Goal: Complete application form

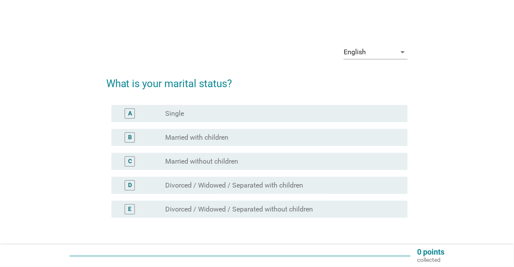
click at [339, 136] on div "radio_button_unchecked Married with children" at bounding box center [279, 137] width 229 height 9
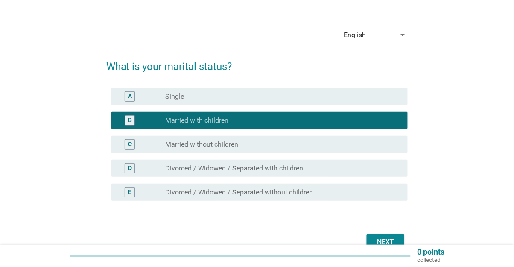
scroll to position [22, 0]
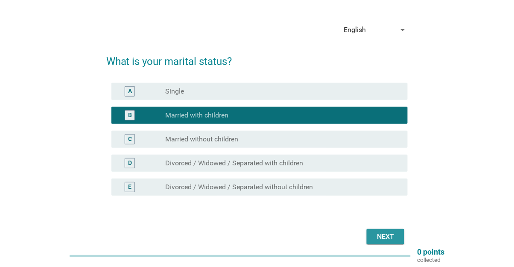
click at [393, 237] on div "Next" at bounding box center [386, 236] width 24 height 10
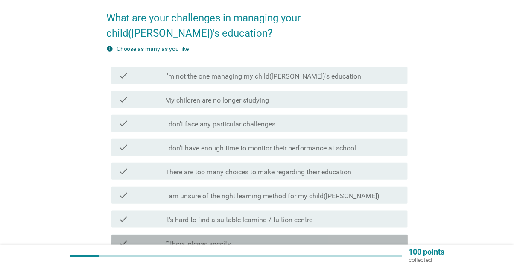
scroll to position [66, 0]
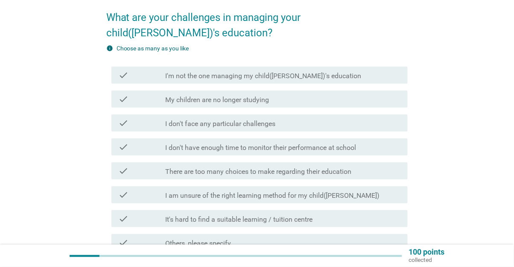
click at [369, 190] on div "check_box_outline_blank I am unsure of the right learning method for my child(r…" at bounding box center [283, 195] width 236 height 10
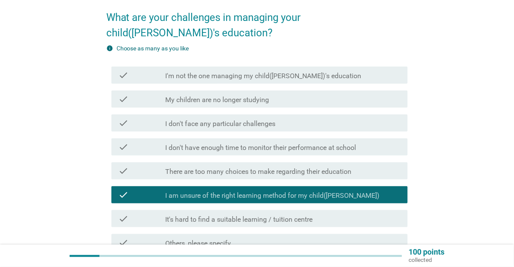
click at [380, 214] on div "check_box_outline_blank It's hard to find a suitable learning / tuition centre" at bounding box center [283, 219] width 236 height 10
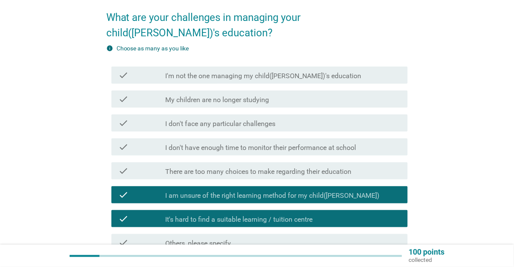
click at [392, 142] on div "check_box_outline_blank I don't have enough time to monitor their performance a…" at bounding box center [283, 147] width 236 height 10
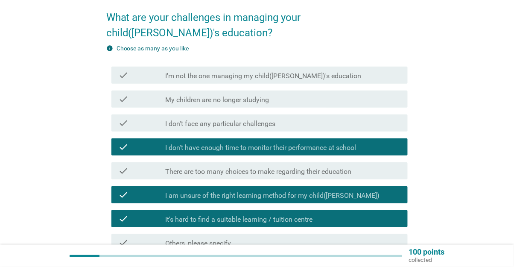
click at [385, 166] on div "check_box_outline_blank There are too many choices to make regarding their educ…" at bounding box center [283, 171] width 236 height 10
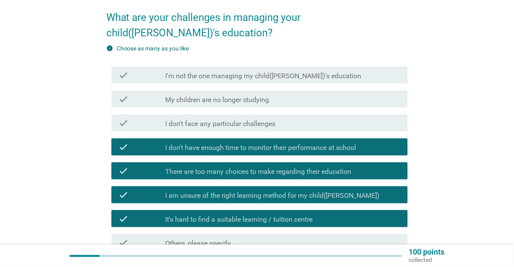
click at [394, 142] on div "check_box_outline_blank I don't have enough time to monitor their performance a…" at bounding box center [283, 147] width 236 height 10
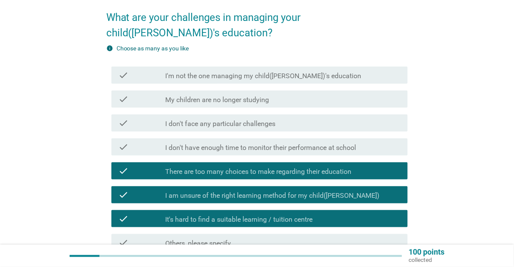
click at [380, 138] on div "check check_box_outline_blank I don't have enough time to monitor their perform…" at bounding box center [259, 146] width 297 height 17
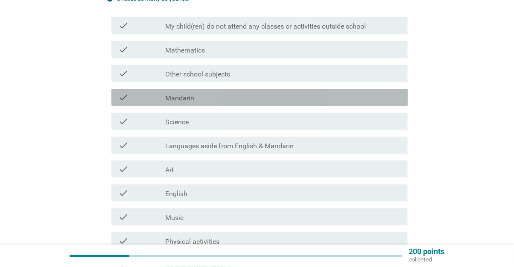
scroll to position [116, 0]
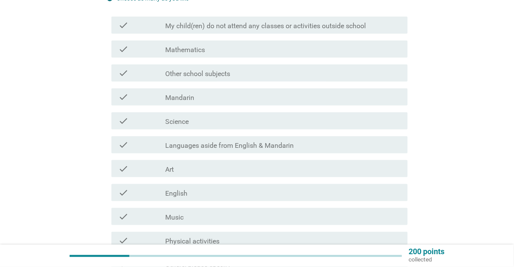
click at [395, 145] on div "check_box_outline_blank Languages aside from English & Mandarin" at bounding box center [283, 145] width 236 height 10
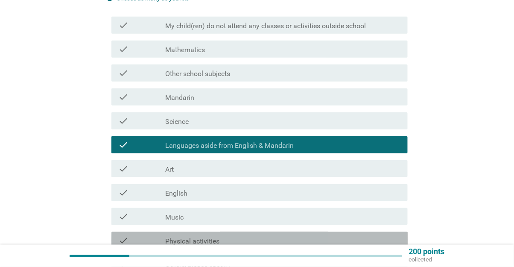
click at [358, 245] on div "check_box_outline_blank Physical activities" at bounding box center [283, 240] width 236 height 10
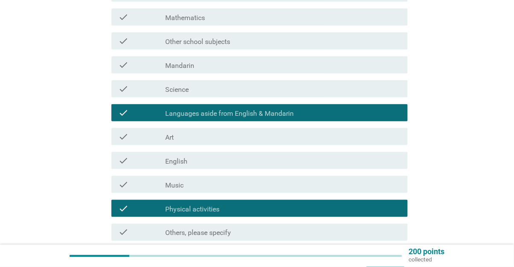
scroll to position [152, 0]
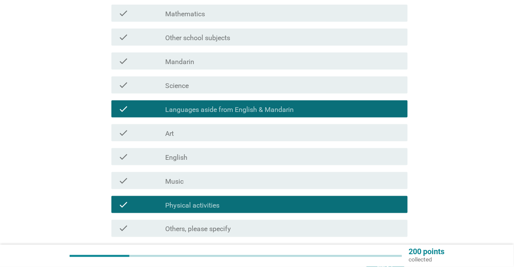
click at [403, 266] on button "Next" at bounding box center [386, 267] width 38 height 15
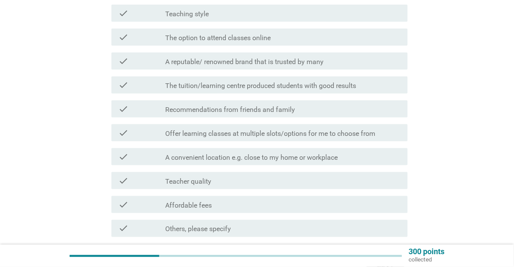
click at [375, 185] on div "check check_box_outline_blank Teacher quality" at bounding box center [259, 180] width 297 height 17
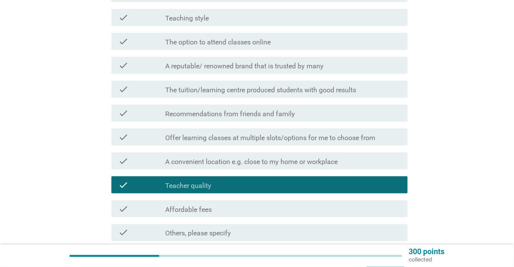
scroll to position [147, 0]
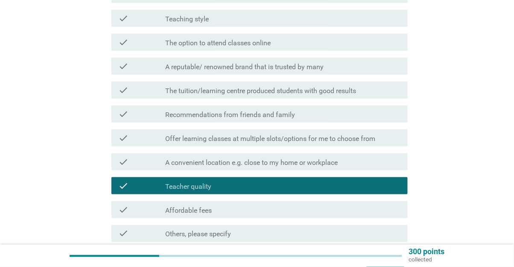
click at [392, 17] on div "check_box_outline_blank Teaching style" at bounding box center [283, 18] width 236 height 10
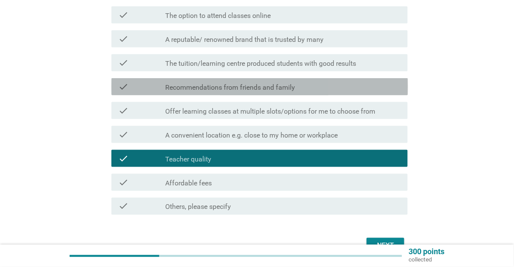
scroll to position [175, 0]
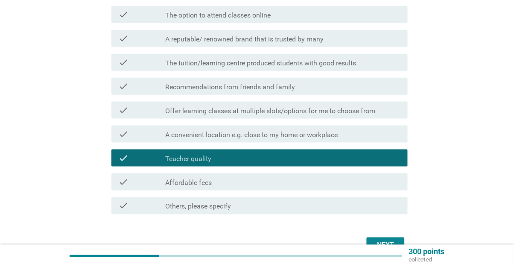
click at [390, 186] on div "check_box_outline_blank Affordable fees" at bounding box center [283, 182] width 236 height 10
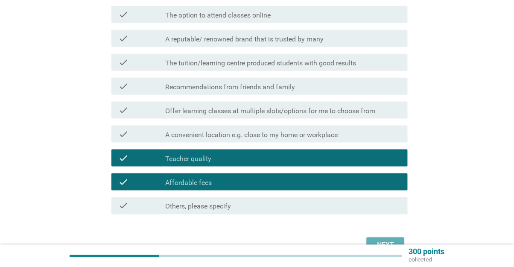
click at [393, 248] on div "Next" at bounding box center [386, 245] width 24 height 10
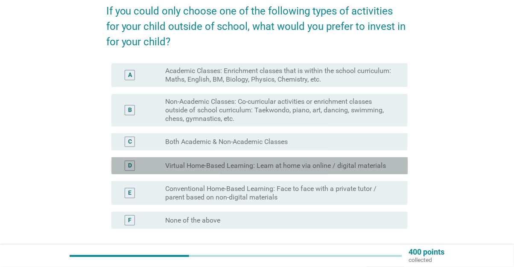
scroll to position [73, 0]
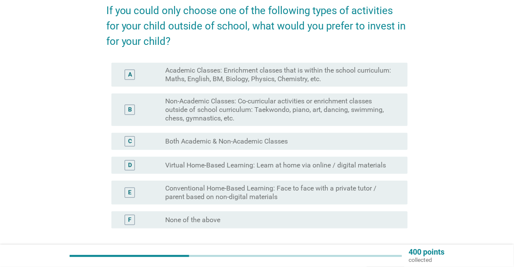
click at [397, 164] on div "radio_button_unchecked Virtual Home-Based Learning: Learn at home via online / …" at bounding box center [283, 165] width 236 height 9
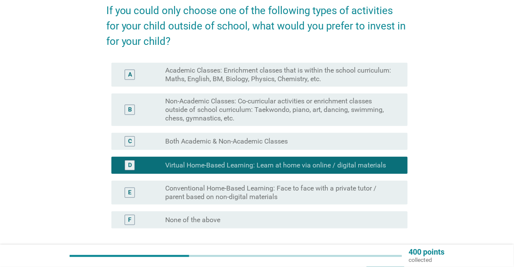
click at [392, 107] on label "Non-Academic Classes: Co-curricular activities or enrichment classes outside of…" at bounding box center [279, 110] width 229 height 26
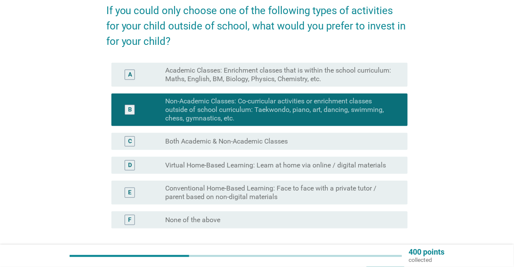
click at [389, 266] on button "Next" at bounding box center [386, 269] width 38 height 15
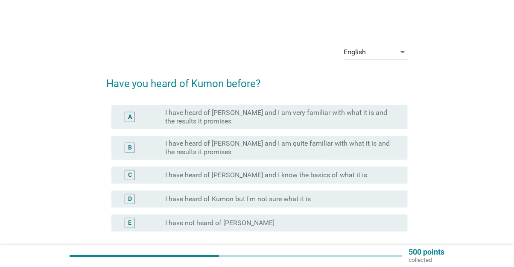
click at [391, 199] on div "radio_button_unchecked I have heard of Kumon but I'm not sure what it is" at bounding box center [279, 199] width 229 height 9
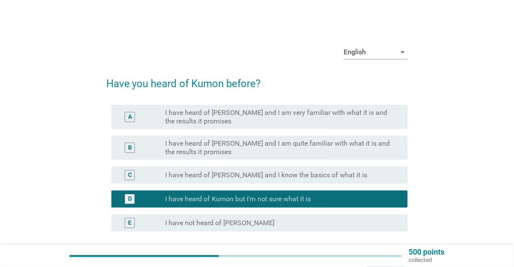
click at [394, 266] on div "Next" at bounding box center [386, 272] width 24 height 10
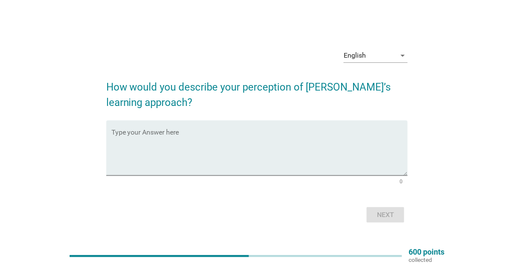
click at [369, 168] on textarea "Type your Answer here" at bounding box center [259, 153] width 297 height 45
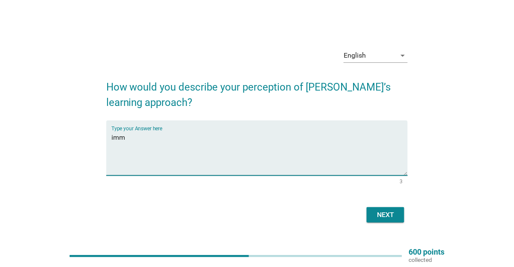
click at [313, 168] on textarea "imm" at bounding box center [259, 153] width 297 height 45
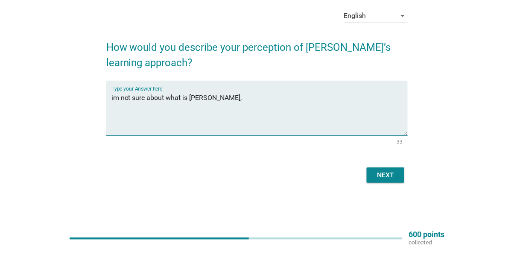
scroll to position [43, 0]
click at [284, 124] on textarea "im not sure about what is Kumon," at bounding box center [259, 130] width 297 height 45
type textarea "im"
type textarea "d"
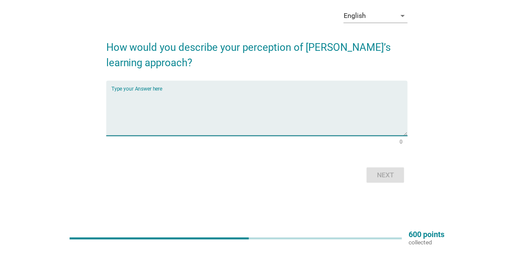
type textarea "F"
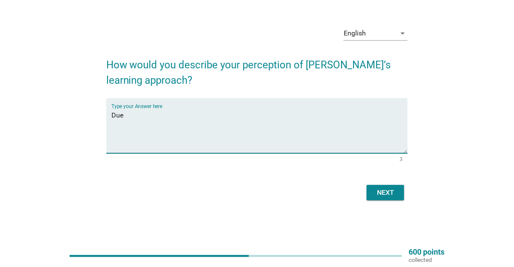
click at [235, 194] on div "Next" at bounding box center [257, 192] width 302 height 20
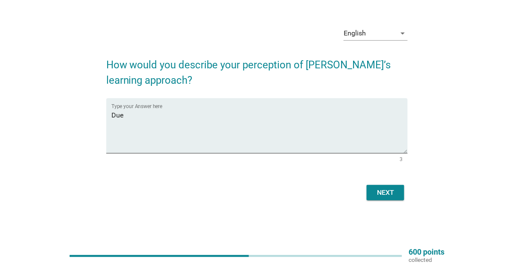
click at [248, 127] on textarea "Due" at bounding box center [259, 130] width 297 height 45
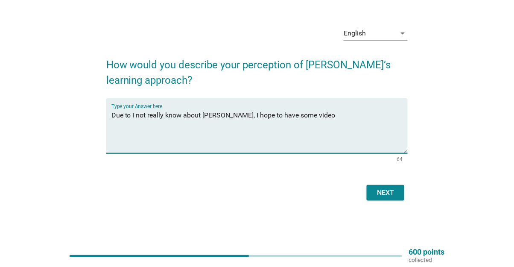
click at [280, 114] on textarea "Due to I not really know about Kumon, I hope to have some video" at bounding box center [259, 130] width 297 height 45
click at [289, 116] on textarea "Due to I not really know about Kumon, I hope to have some video" at bounding box center [259, 130] width 297 height 45
click at [375, 109] on textarea "Due to I not really know about Kumon, I hope to have some information video" at bounding box center [259, 130] width 297 height 45
click at [328, 114] on textarea "Due to I not really know about Kumon, I hope to have some information video" at bounding box center [259, 130] width 297 height 45
click at [369, 112] on textarea "Due to I not really know about Kumon, I hope to have some information like video" at bounding box center [259, 130] width 297 height 45
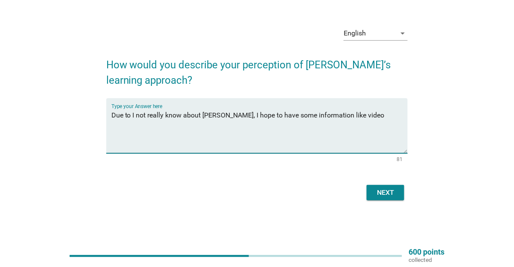
click at [342, 113] on textarea "Due to I not really know about Kumon, I hope to have some information like video" at bounding box center [259, 130] width 297 height 45
click at [337, 112] on textarea "Due to I not really know about Kumon, I hope to have some information like video" at bounding box center [259, 130] width 297 height 45
click at [389, 116] on textarea "Due to I not really know about Kumon, I hope to have some information explainat…" at bounding box center [259, 130] width 297 height 45
type textarea "Due to I not really know about Kumon, I hope to have some information explainat…"
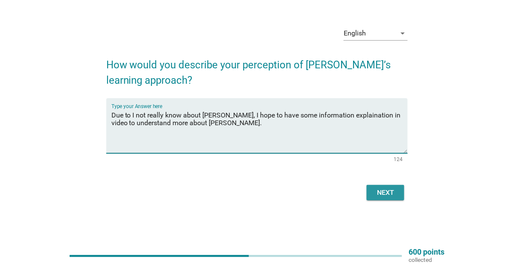
click at [385, 193] on div "Next" at bounding box center [386, 192] width 24 height 10
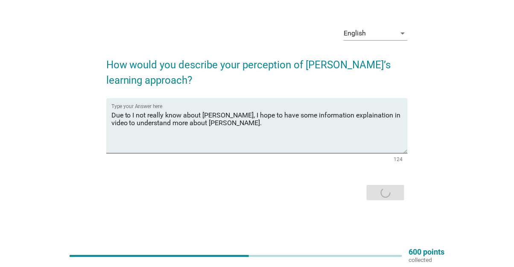
scroll to position [0, 0]
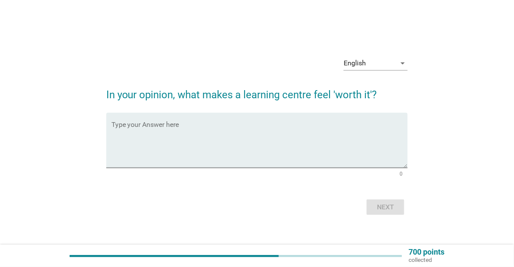
click at [240, 152] on textarea "Type your Answer here" at bounding box center [259, 145] width 297 height 45
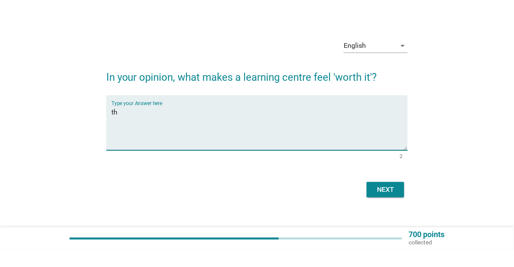
type textarea "t"
click at [165, 149] on textarea "Centre that make me feel 'worth it'" at bounding box center [259, 145] width 297 height 45
click at [161, 150] on textarea "Centre that make me feel 'worth it'" at bounding box center [259, 145] width 297 height 45
click at [165, 152] on textarea "Centre that make me feel 'worth it'" at bounding box center [259, 145] width 297 height 45
click at [164, 150] on textarea "Centre that make me feel 'worth it'" at bounding box center [259, 145] width 297 height 45
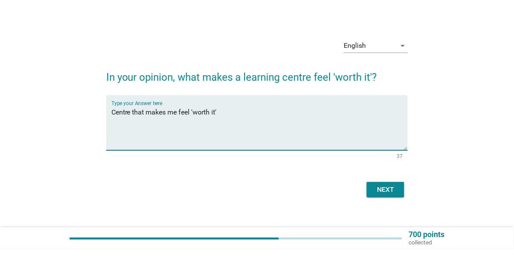
click at [234, 150] on textarea "Centre that makes me feel 'worth it'" at bounding box center [259, 145] width 297 height 45
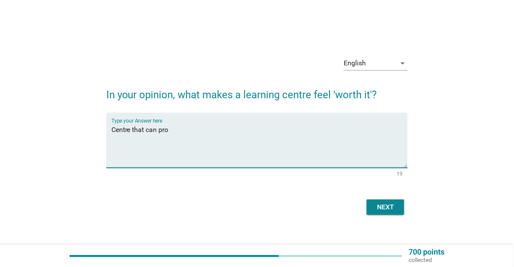
click at [301, 152] on textarea "Centre that can pro" at bounding box center [259, 145] width 297 height 45
click at [322, 151] on textarea "Centre that can provide learning materials and patuin" at bounding box center [259, 145] width 297 height 45
click at [252, 152] on textarea "Centre that can provide learning materials and patience" at bounding box center [259, 145] width 297 height 45
click at [308, 154] on textarea "Centre that can provide learning materials and teacher patience" at bounding box center [259, 145] width 297 height 45
click at [275, 147] on textarea "Centre that can provide learning materials and teacher patience" at bounding box center [259, 145] width 297 height 45
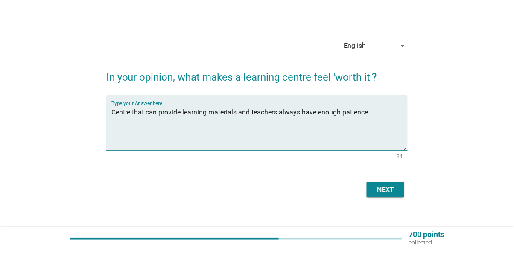
click at [378, 153] on textarea "Centre that can provide learning materials and teachers always have enough pati…" at bounding box center [259, 145] width 297 height 45
type textarea "Centre that can provide learning materials and teachers always have enough pati…"
click at [392, 215] on button "Next" at bounding box center [386, 206] width 38 height 15
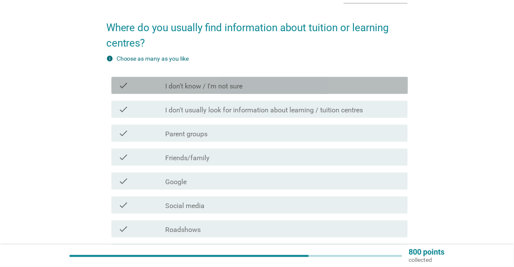
scroll to position [57, 0]
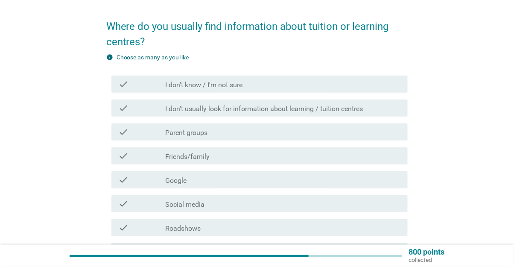
click at [361, 155] on div "check_box_outline_blank Friends/family" at bounding box center [283, 156] width 236 height 10
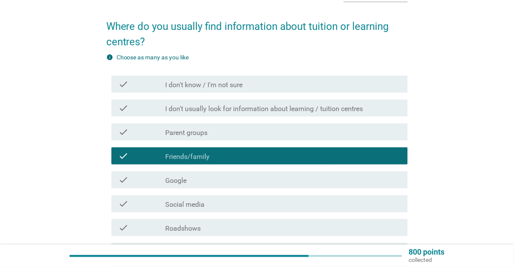
click at [377, 133] on div "check_box_outline_blank Parent groups" at bounding box center [283, 132] width 236 height 10
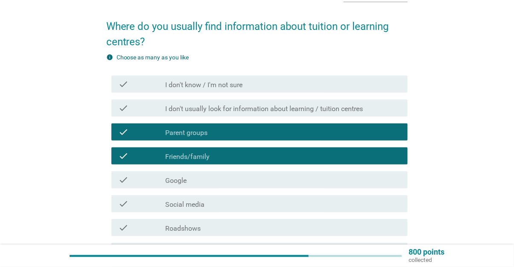
click at [354, 207] on div "check_box_outline_blank Social media" at bounding box center [283, 204] width 236 height 10
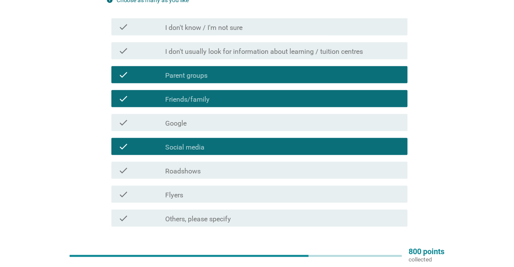
scroll to position [114, 0]
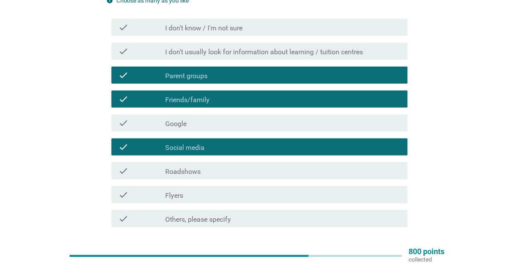
click at [398, 261] on button "Next" at bounding box center [386, 257] width 38 height 15
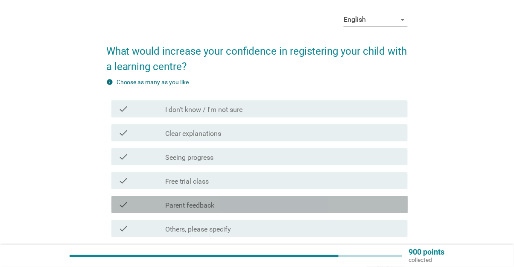
scroll to position [32, 0]
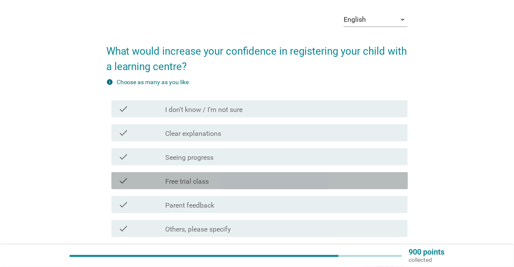
click at [351, 178] on div "check_box_outline_blank Free trial class" at bounding box center [283, 181] width 236 height 10
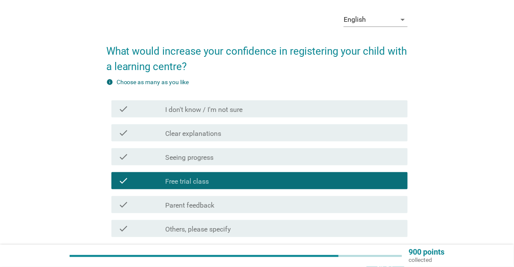
click at [371, 154] on div "check_box_outline_blank Seeing progress" at bounding box center [283, 157] width 236 height 10
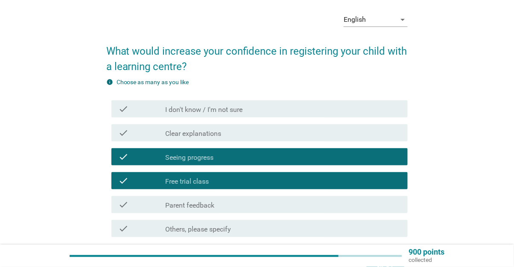
click at [353, 199] on div "check_box_outline_blank Parent feedback" at bounding box center [283, 204] width 236 height 10
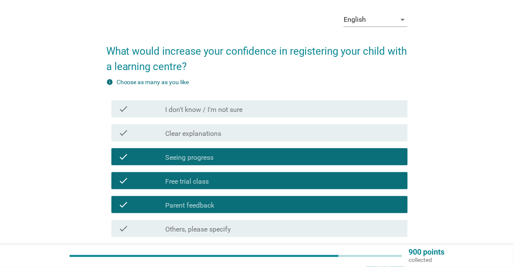
click at [370, 140] on div "check check_box_outline_blank Clear explanations" at bounding box center [259, 132] width 297 height 17
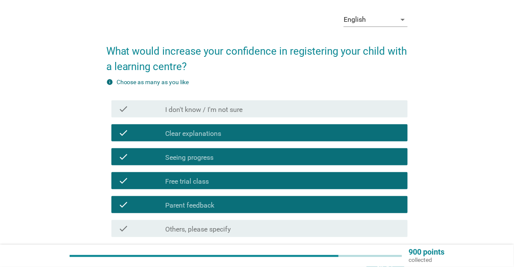
click at [397, 266] on div "Next" at bounding box center [386, 268] width 24 height 10
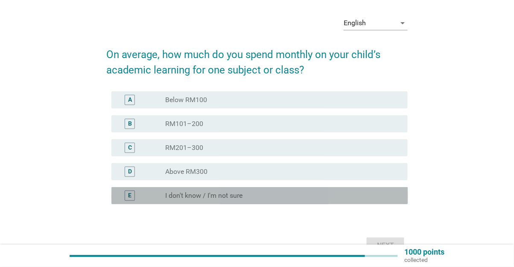
scroll to position [30, 0]
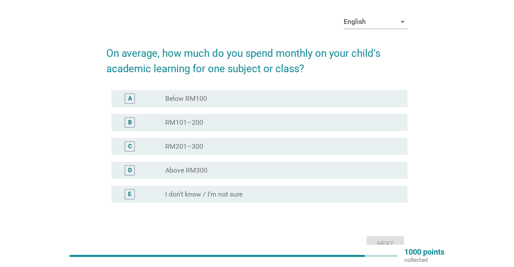
click at [364, 171] on div "radio_button_unchecked Above RM300" at bounding box center [279, 170] width 229 height 9
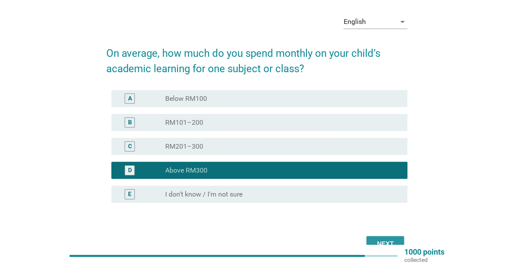
click at [397, 242] on div "Next" at bounding box center [386, 244] width 24 height 10
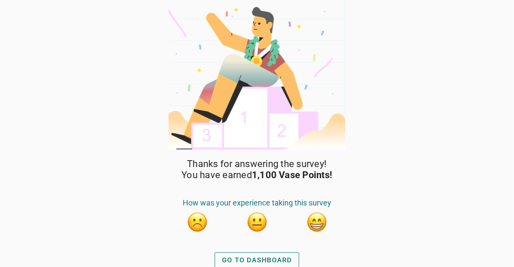
click at [321, 222] on button "button" at bounding box center [316, 221] width 21 height 21
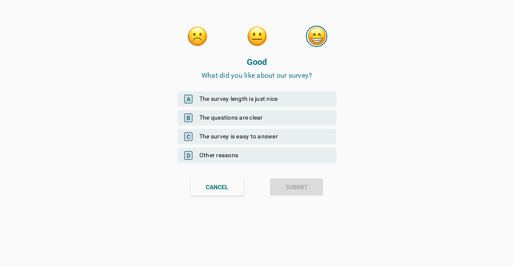
click at [325, 114] on div "B The questions are clear" at bounding box center [257, 117] width 159 height 15
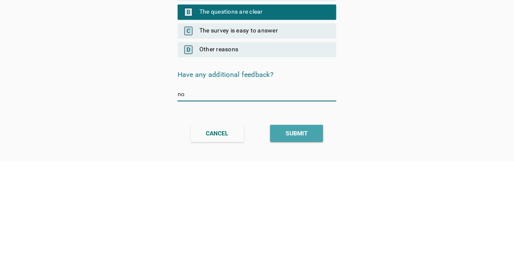
type input "no"
click at [315, 236] on button "SUBMIT" at bounding box center [296, 239] width 53 height 17
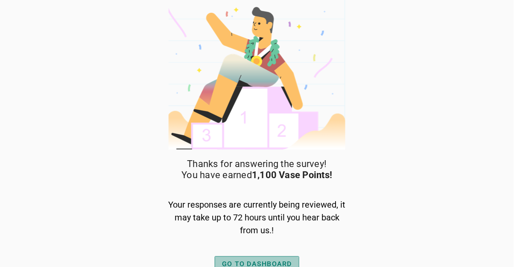
click at [284, 263] on div "GO TO DASHBOARD" at bounding box center [257, 264] width 70 height 10
